Goal: Find contact information: Find contact information

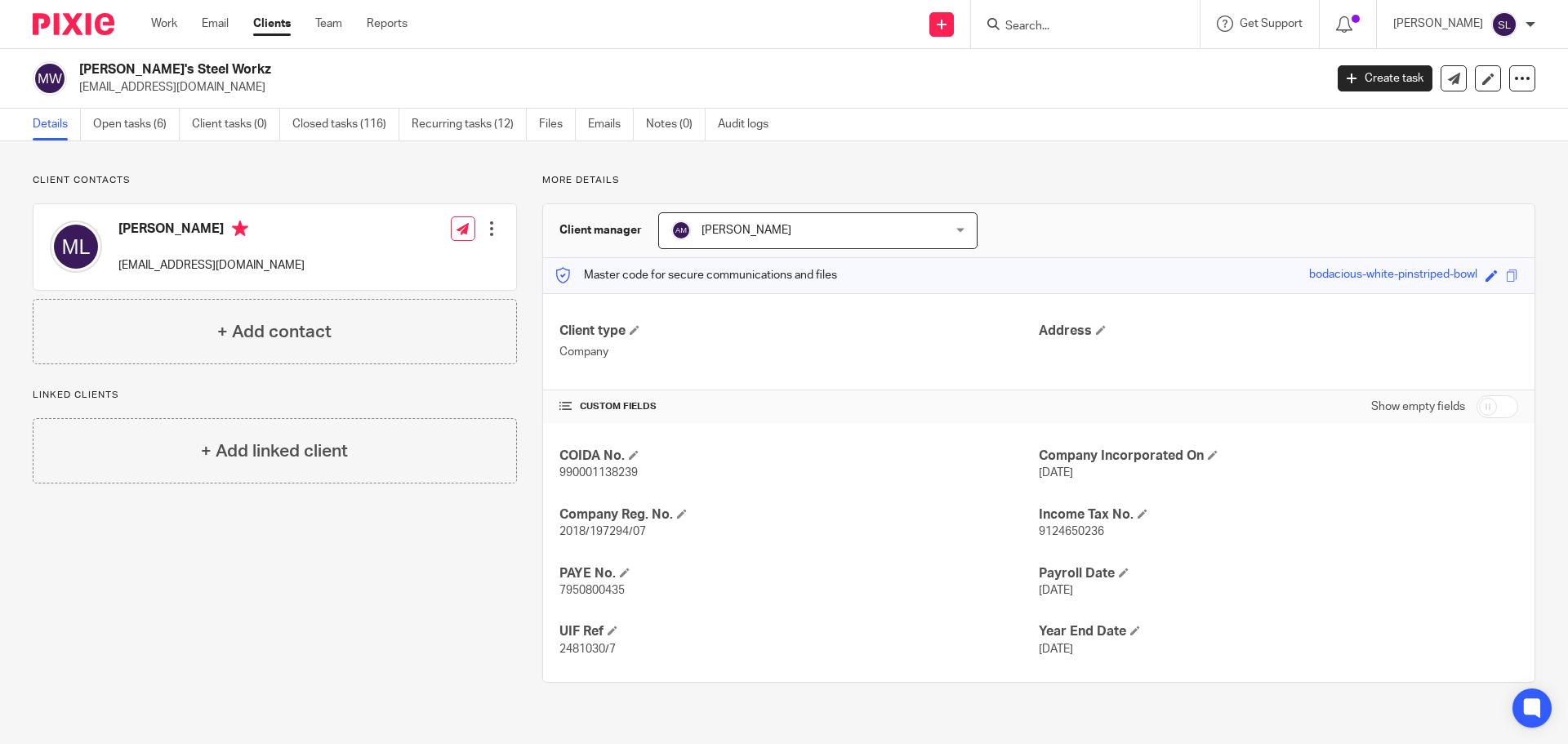
click at [1017, 30] on input "Search" at bounding box center [1077, 26] width 147 height 15
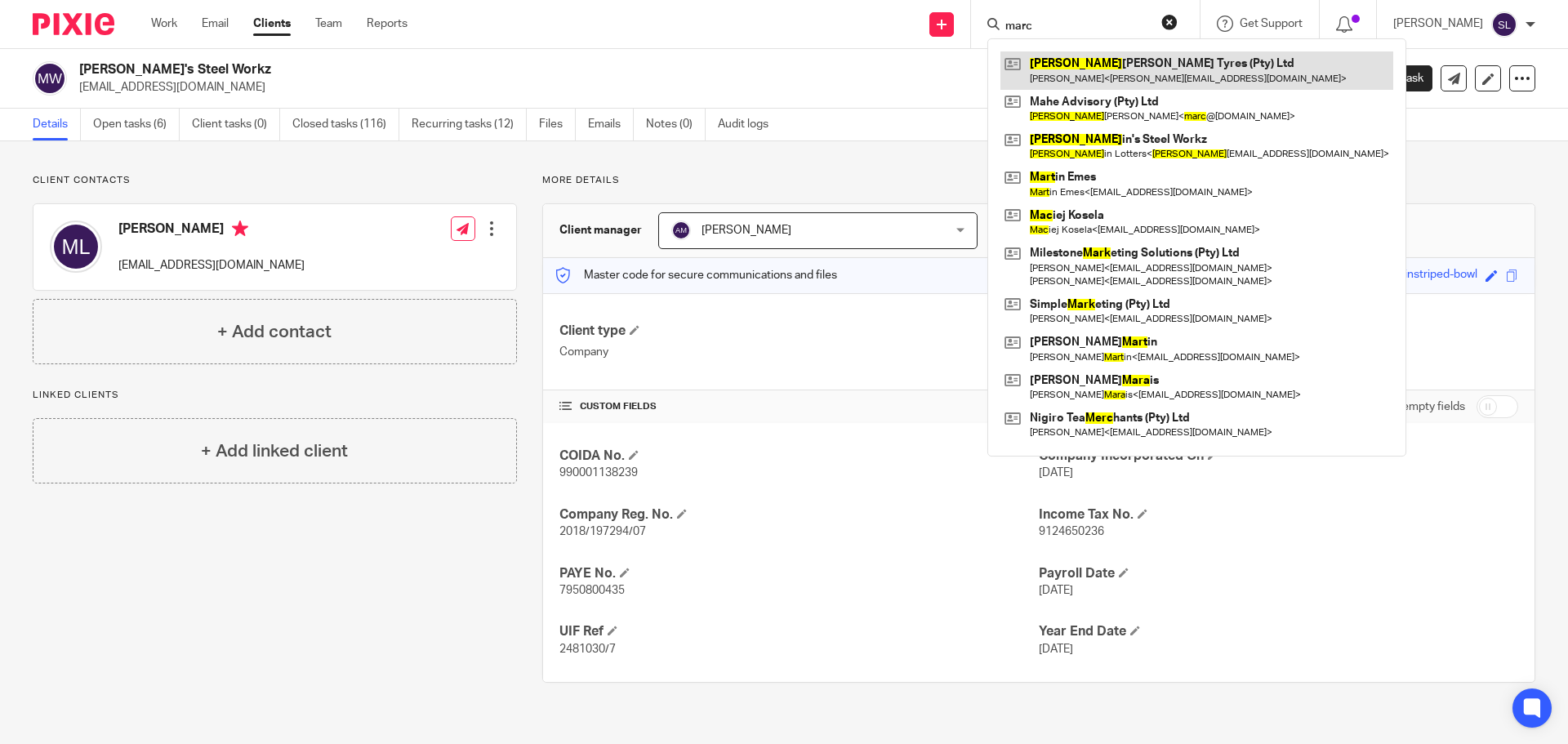
type input "marc"
click at [1138, 88] on link at bounding box center [1197, 70] width 393 height 37
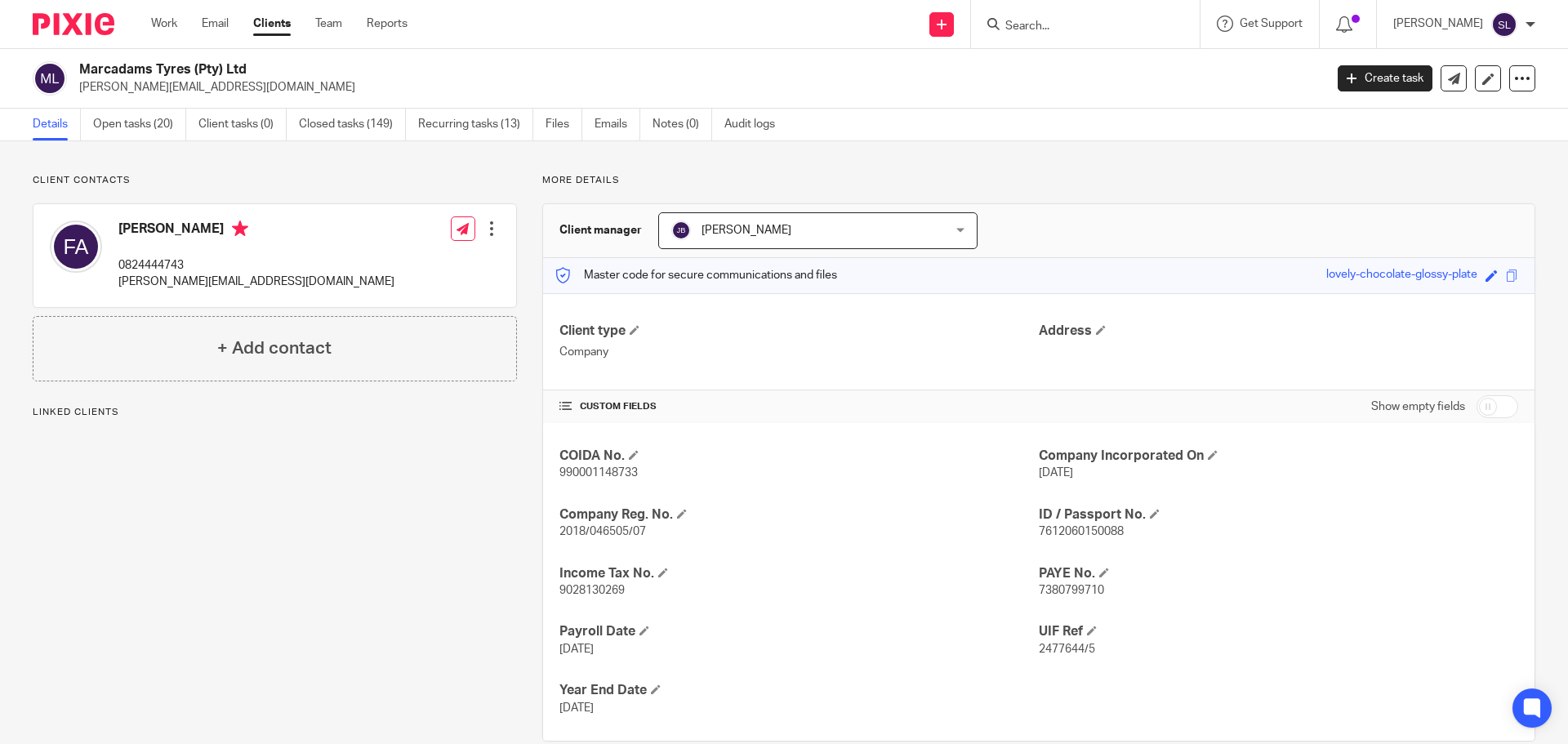
click at [169, 283] on p "[PERSON_NAME][EMAIL_ADDRESS][DOMAIN_NAME]" at bounding box center [257, 281] width 276 height 17
copy div "[PERSON_NAME][EMAIL_ADDRESS][DOMAIN_NAME]"
drag, startPoint x: 80, startPoint y: 65, endPoint x: 250, endPoint y: 60, distance: 170.1
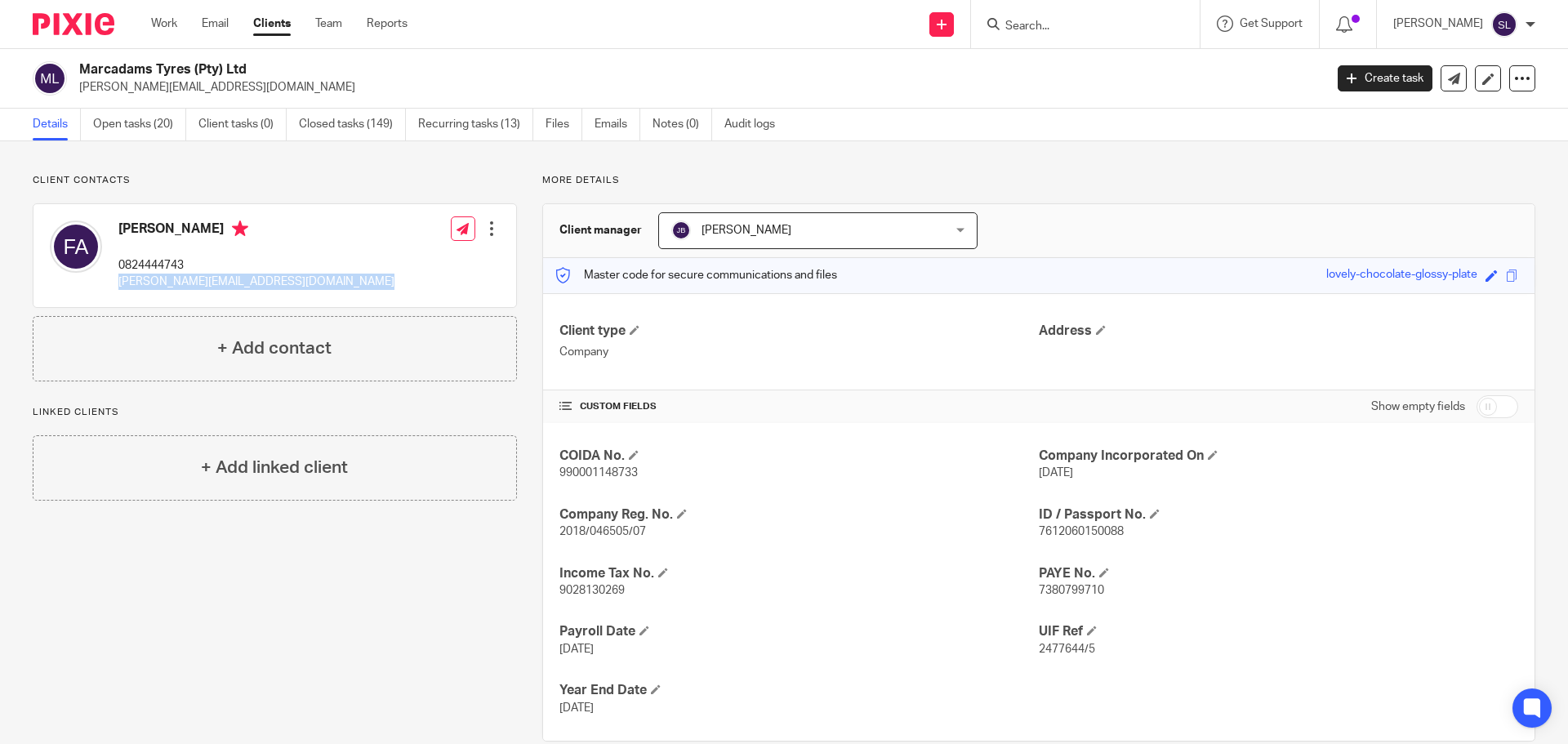
click at [250, 60] on div "Marcadams Tyres (Pty) Ltd [PERSON_NAME][EMAIL_ADDRESS][DOMAIN_NAME] Create task…" at bounding box center [784, 78] width 1568 height 60
copy h2 "Marcadams Tyres (Pty) Ltd"
